Goal: Communication & Community: Answer question/provide support

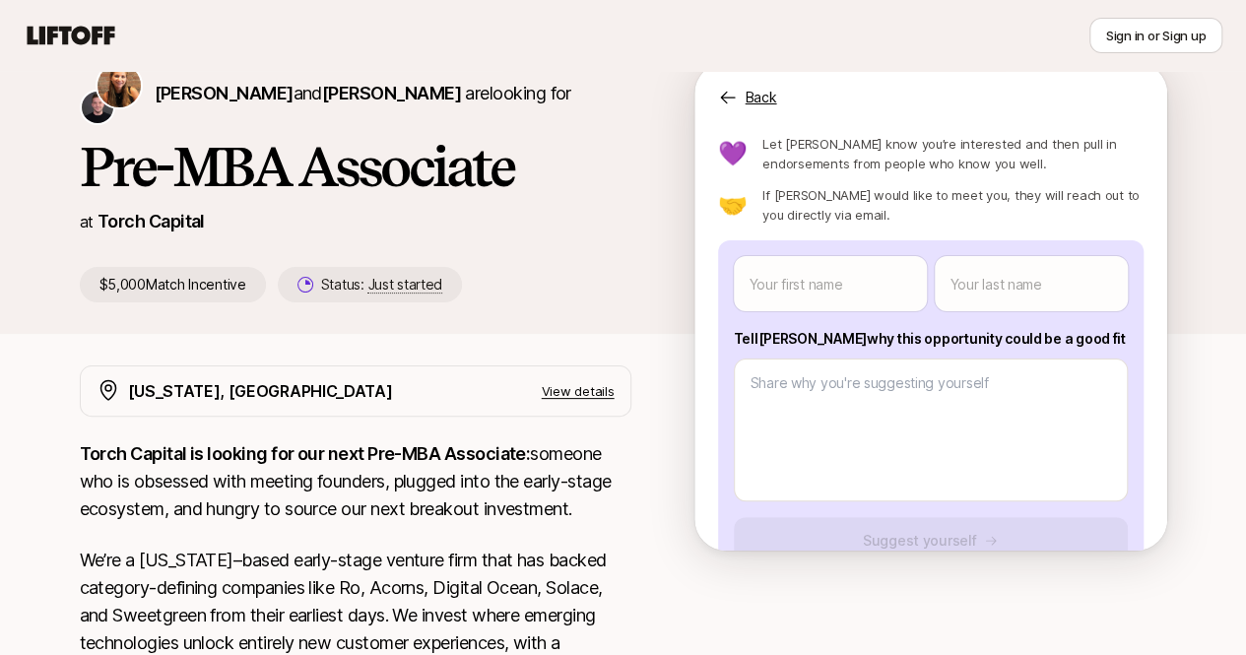
scroll to position [63, 0]
drag, startPoint x: 1075, startPoint y: 338, endPoint x: 756, endPoint y: 332, distance: 319.1
click at [756, 332] on p "Tell [PERSON_NAME] why this opportunity could be a good fit" at bounding box center [931, 338] width 394 height 24
copy p "Tell [PERSON_NAME] why this opportunity could be a good fit"
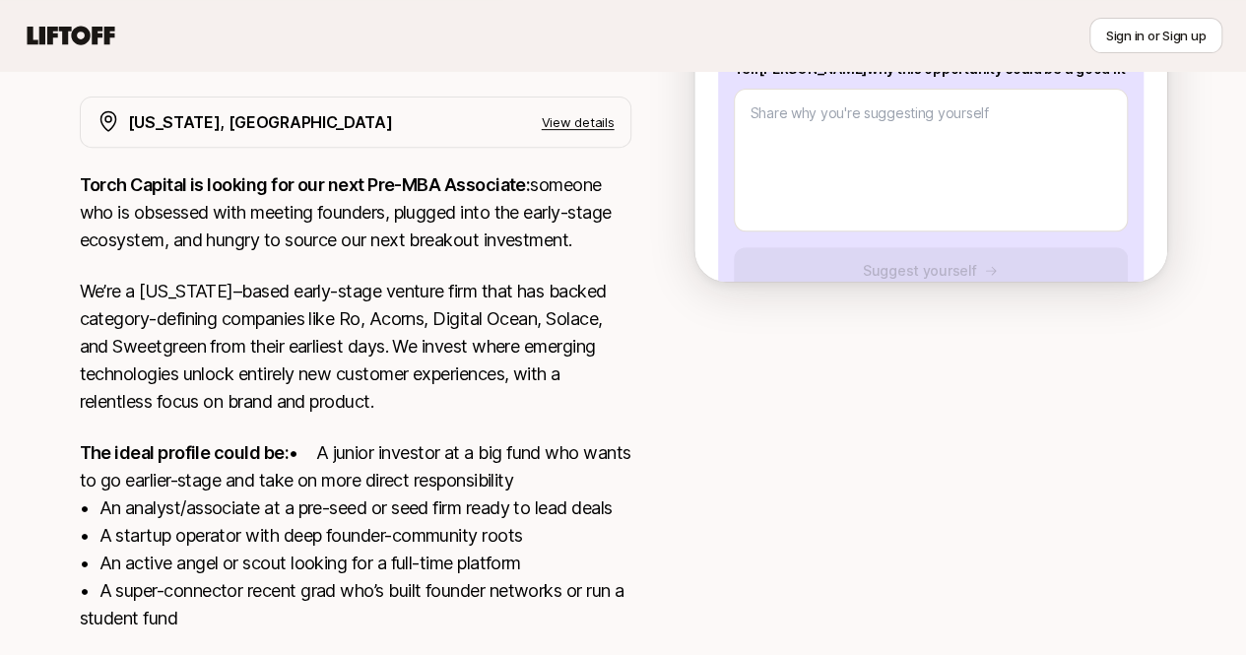
scroll to position [358, 0]
